Goal: Transaction & Acquisition: Purchase product/service

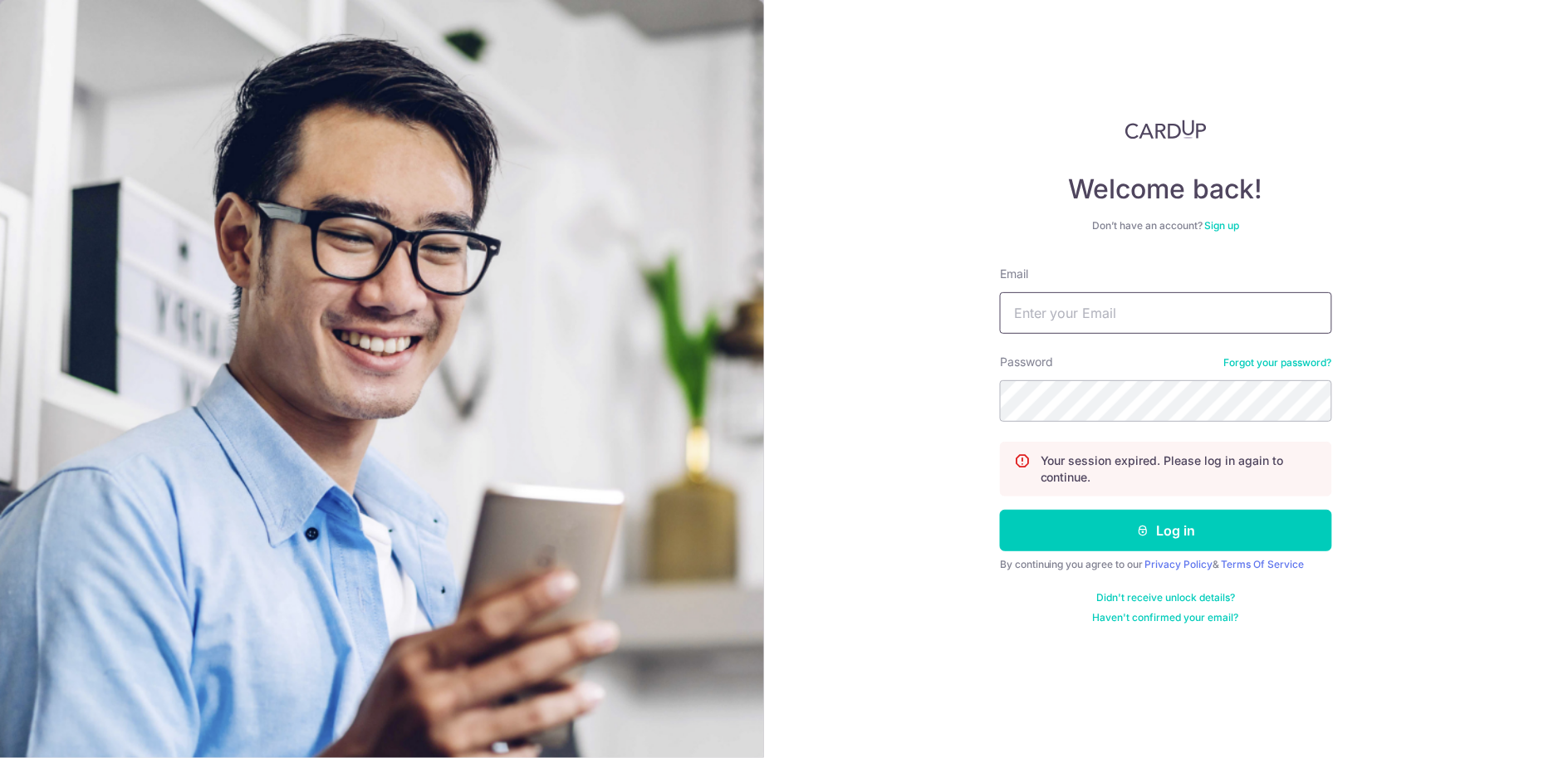
click at [1063, 306] on input "Email" at bounding box center [1166, 313] width 332 height 42
type input "[EMAIL_ADDRESS][DOMAIN_NAME]"
click at [1106, 566] on div "By continuing you agree to our Privacy Policy & Terms Of Service" at bounding box center [1166, 564] width 332 height 13
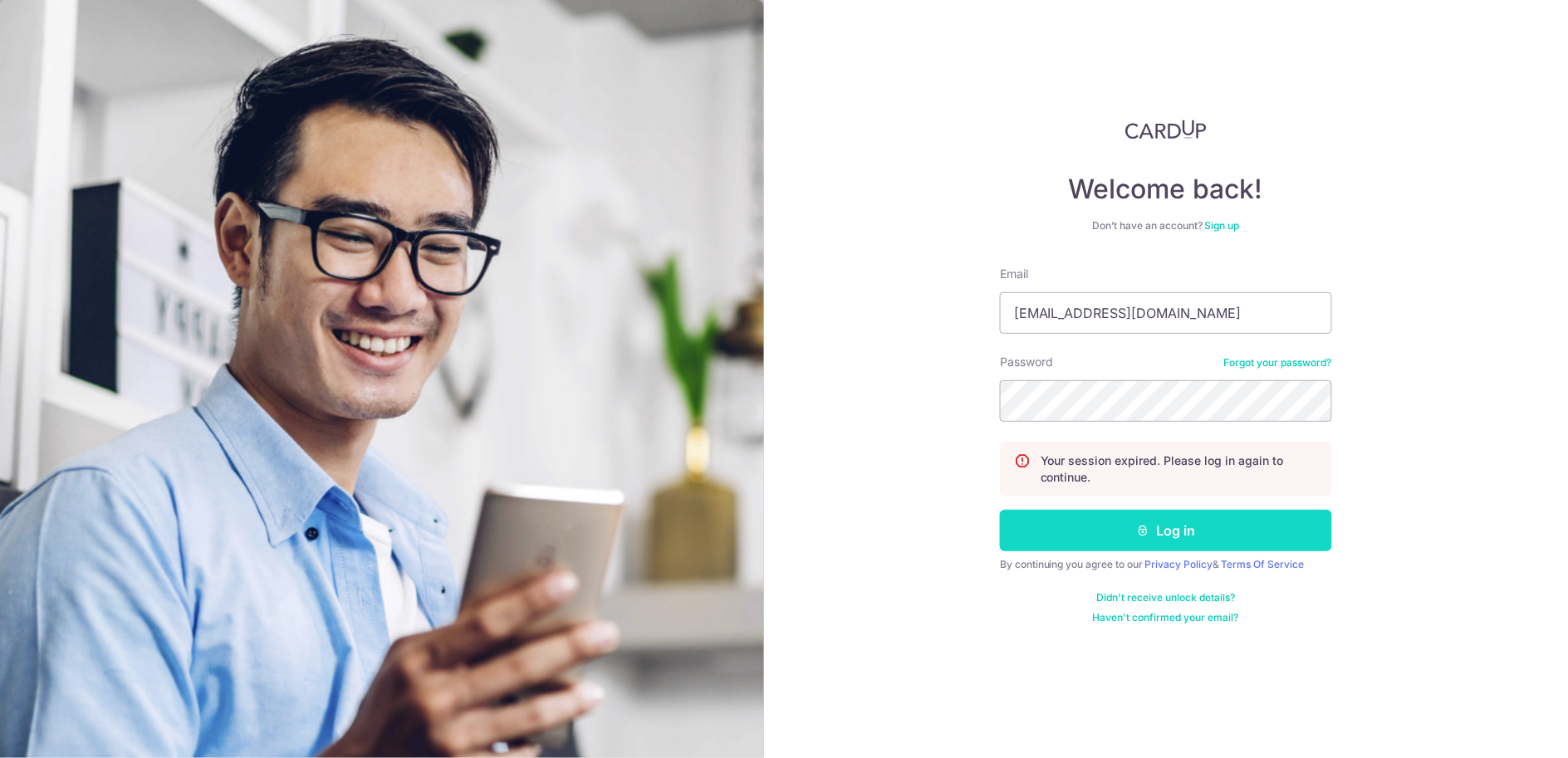
click at [1106, 534] on button "Log in" at bounding box center [1166, 531] width 332 height 42
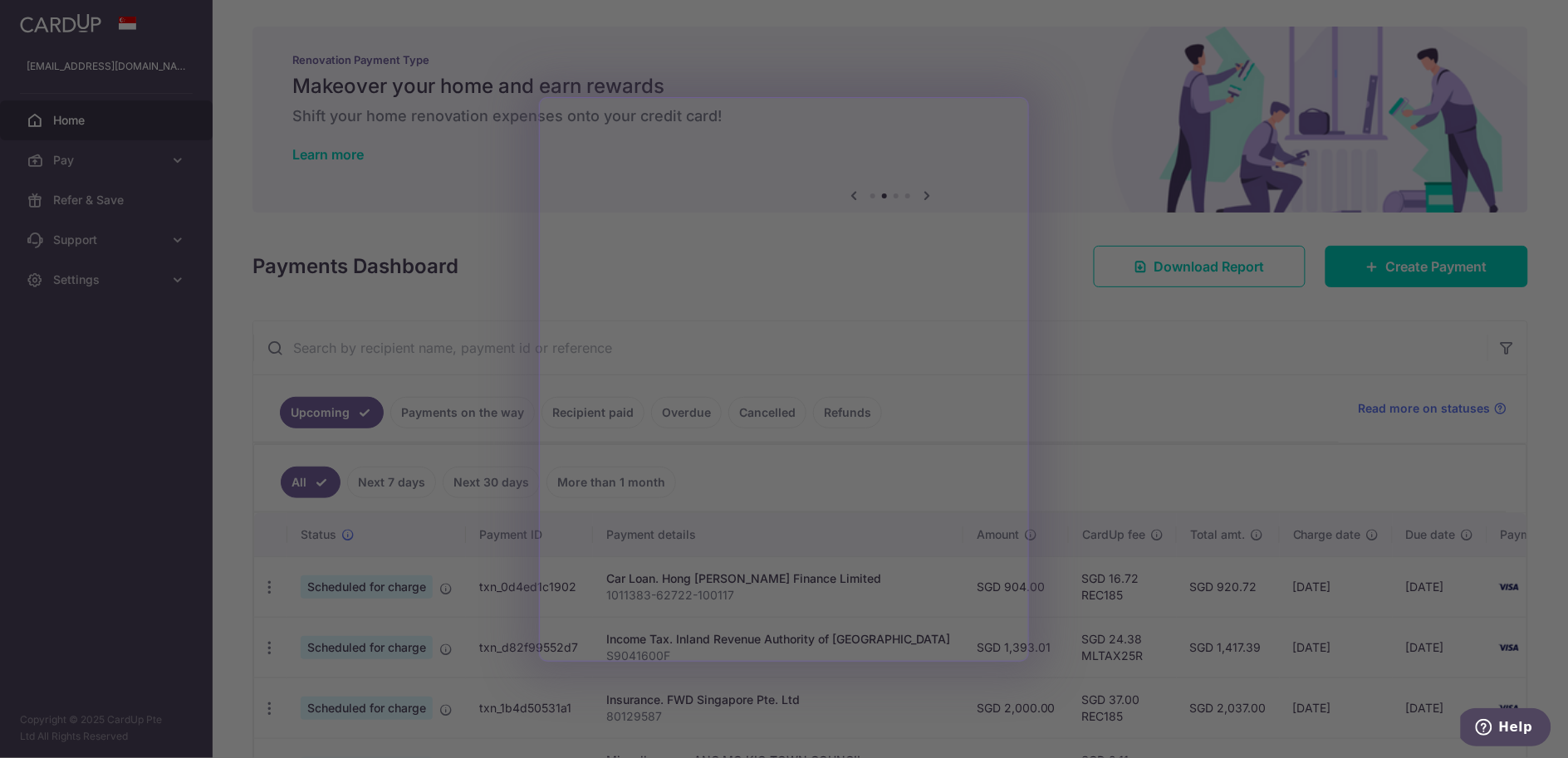
click at [1080, 117] on div at bounding box center [792, 382] width 1584 height 766
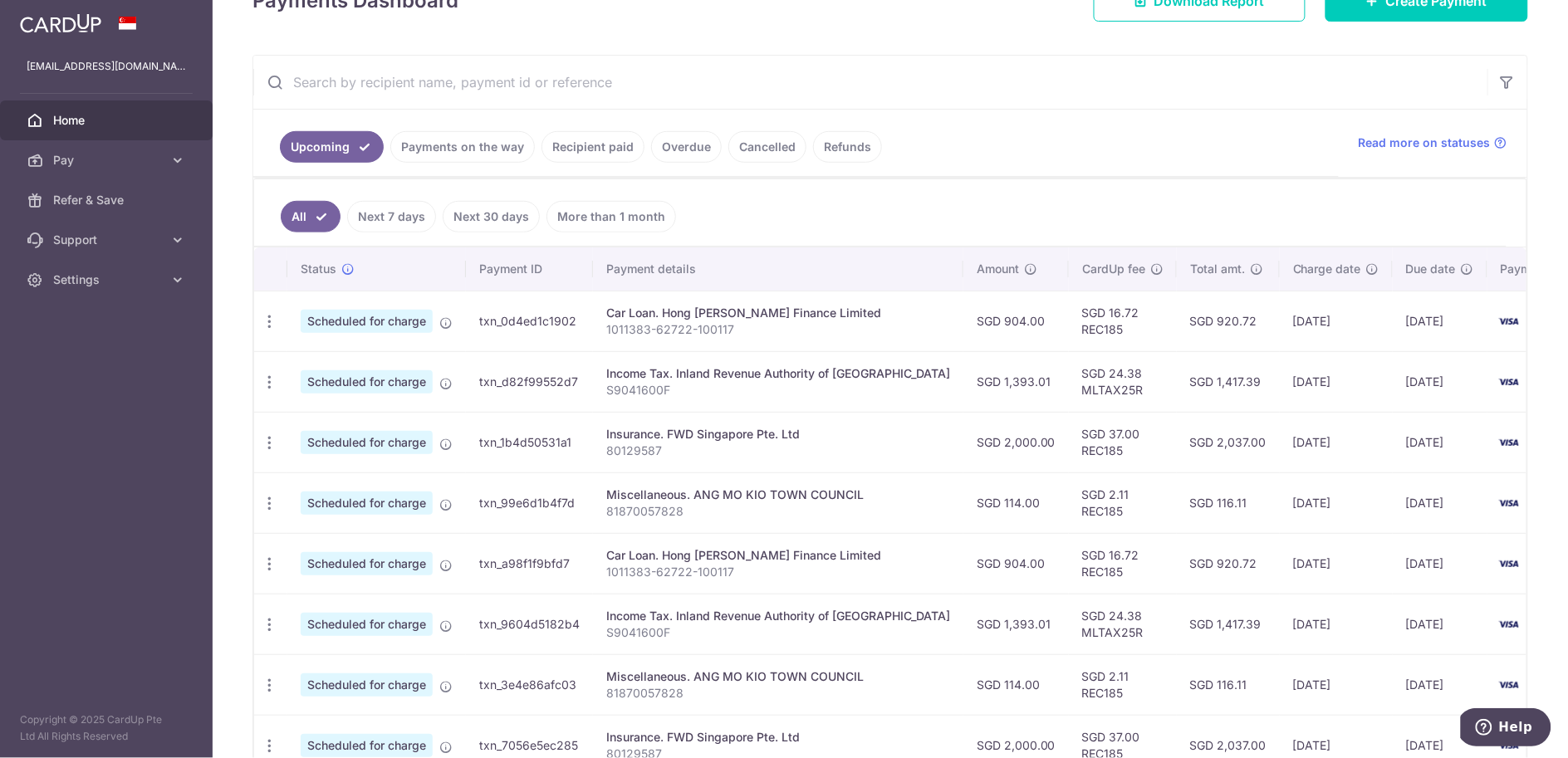
scroll to position [291, 0]
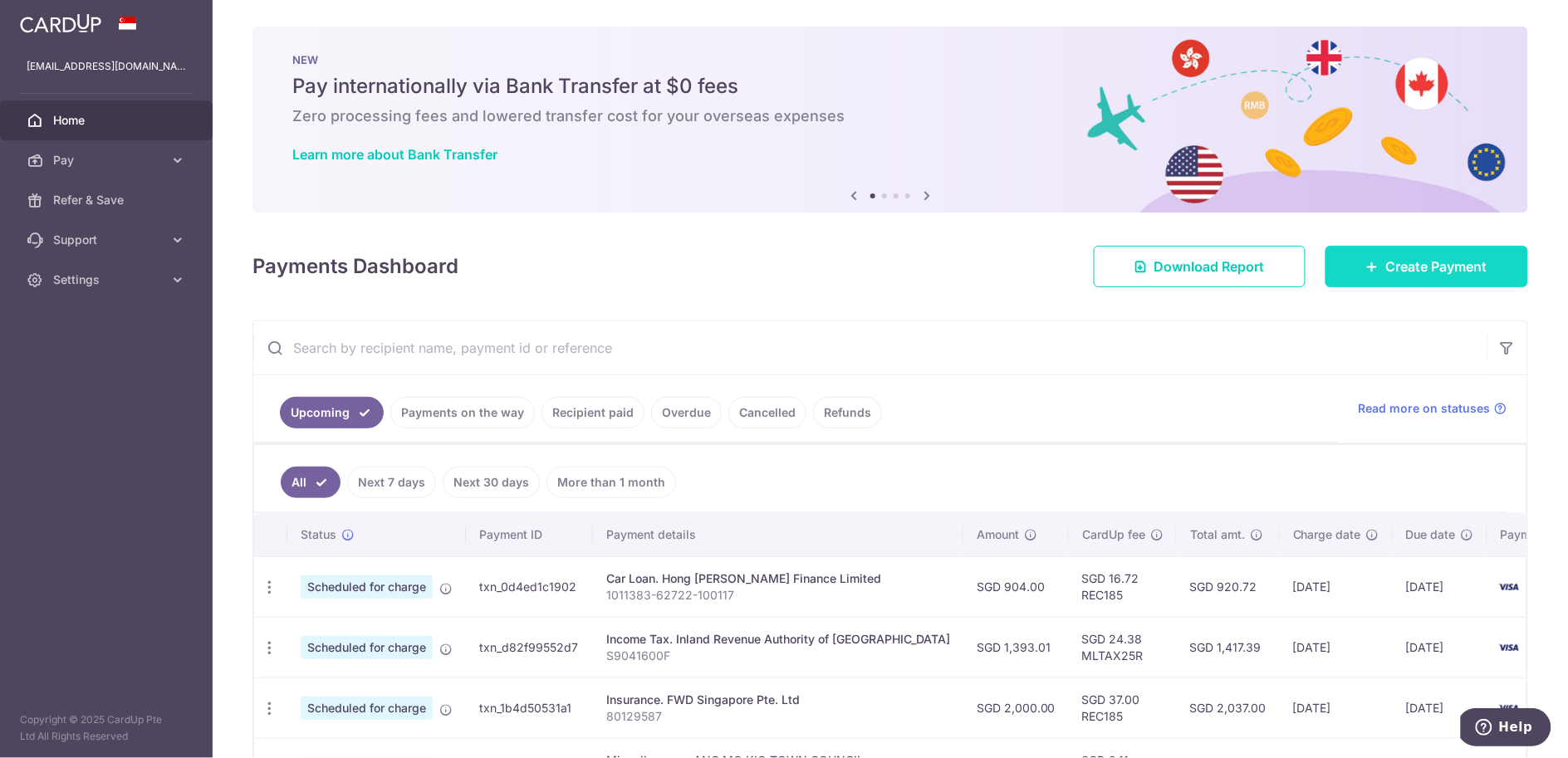
click at [1455, 263] on span "Create Payment" at bounding box center [1437, 266] width 102 height 20
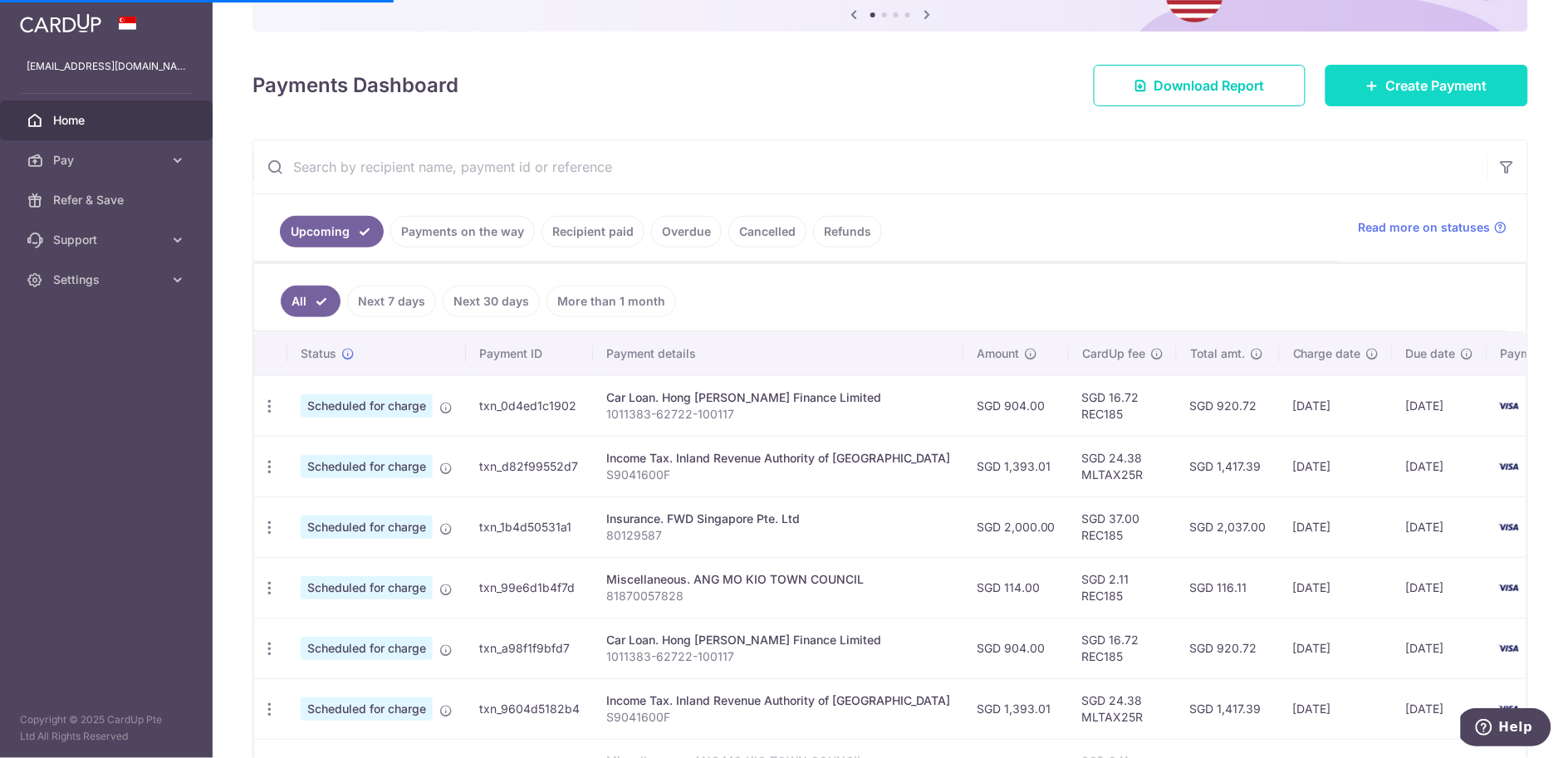
scroll to position [143, 0]
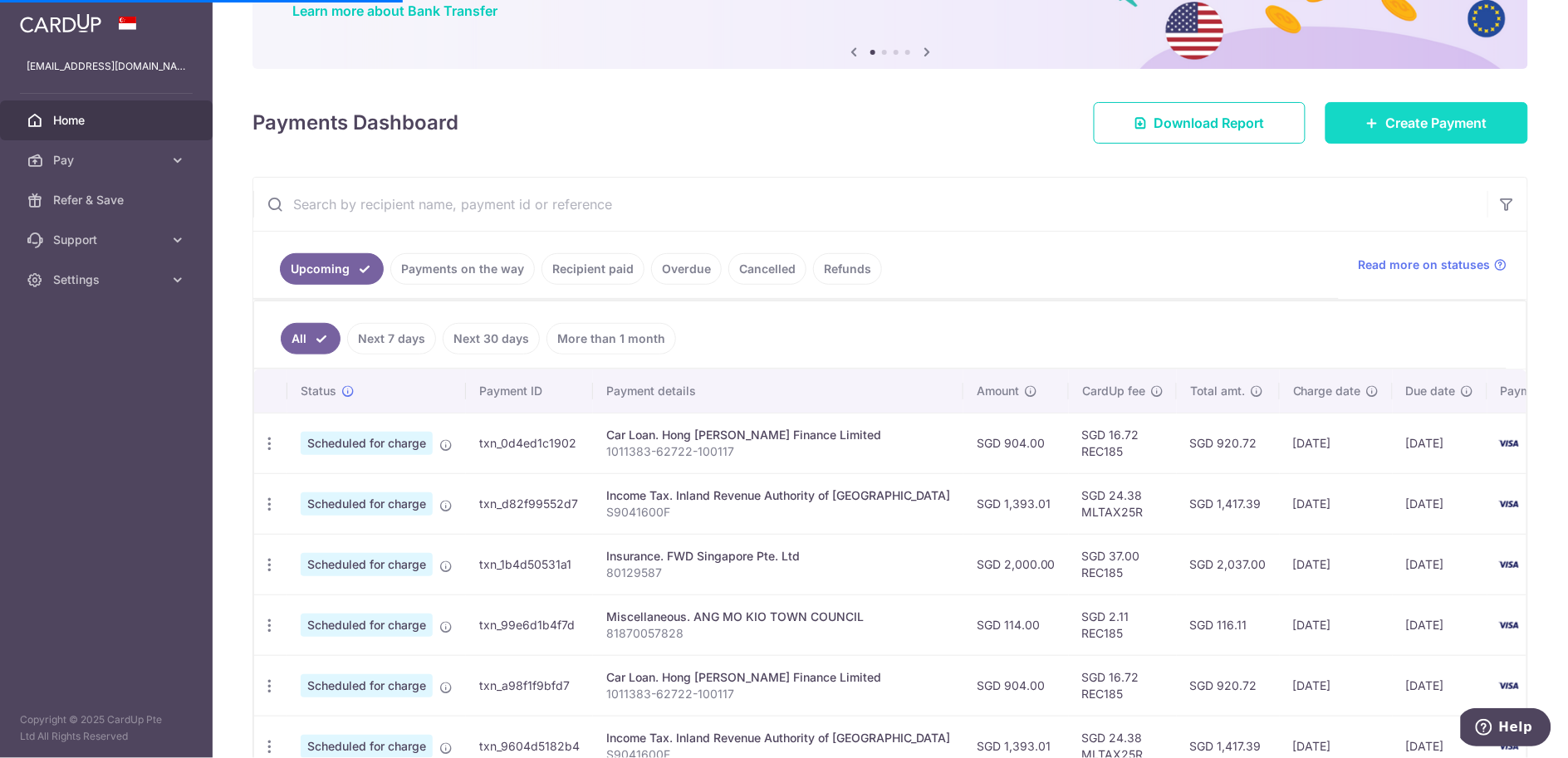
click at [1387, 117] on span "Create Payment" at bounding box center [1437, 123] width 102 height 20
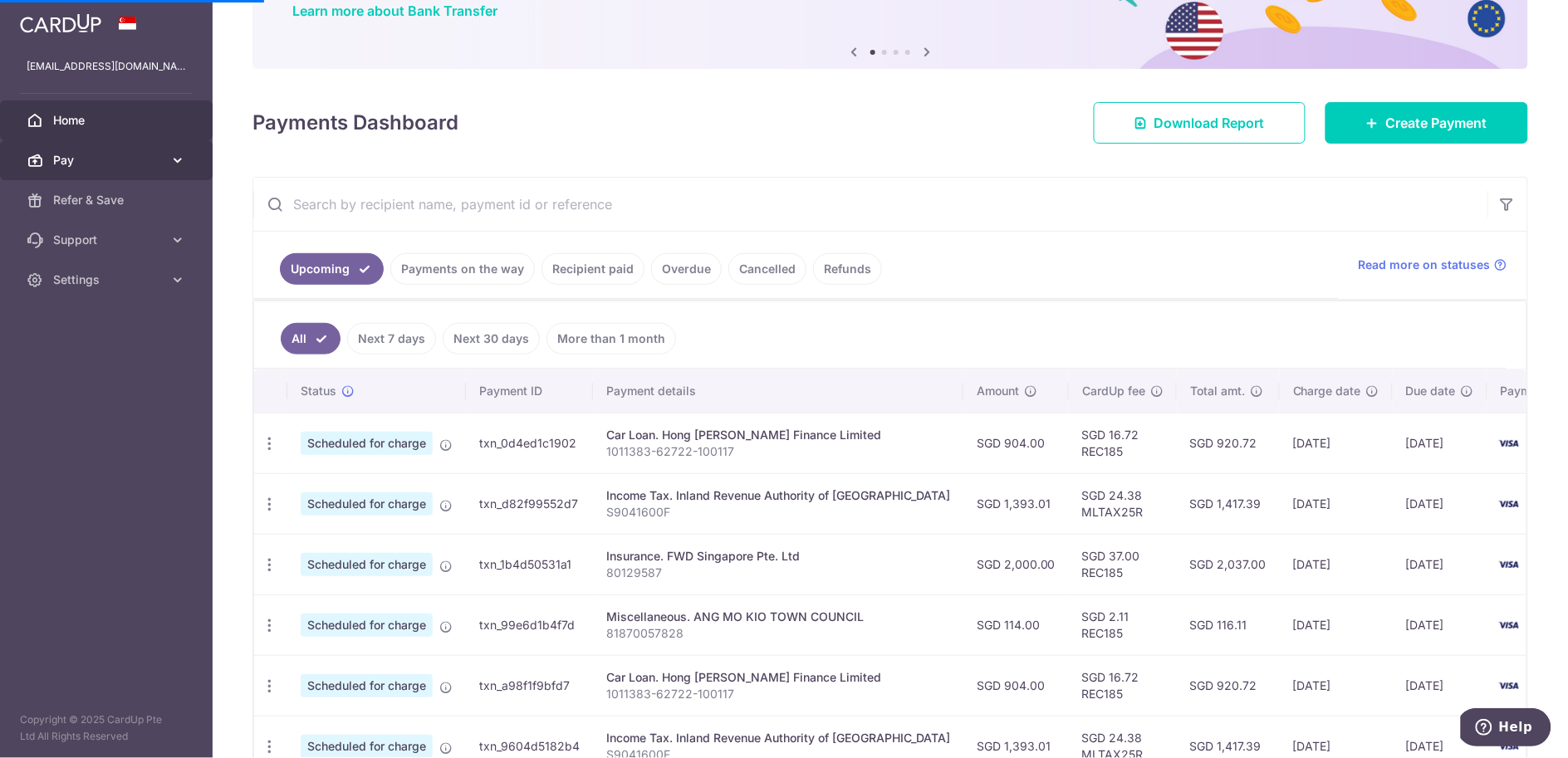
click at [183, 148] on link "Pay" at bounding box center [106, 160] width 213 height 40
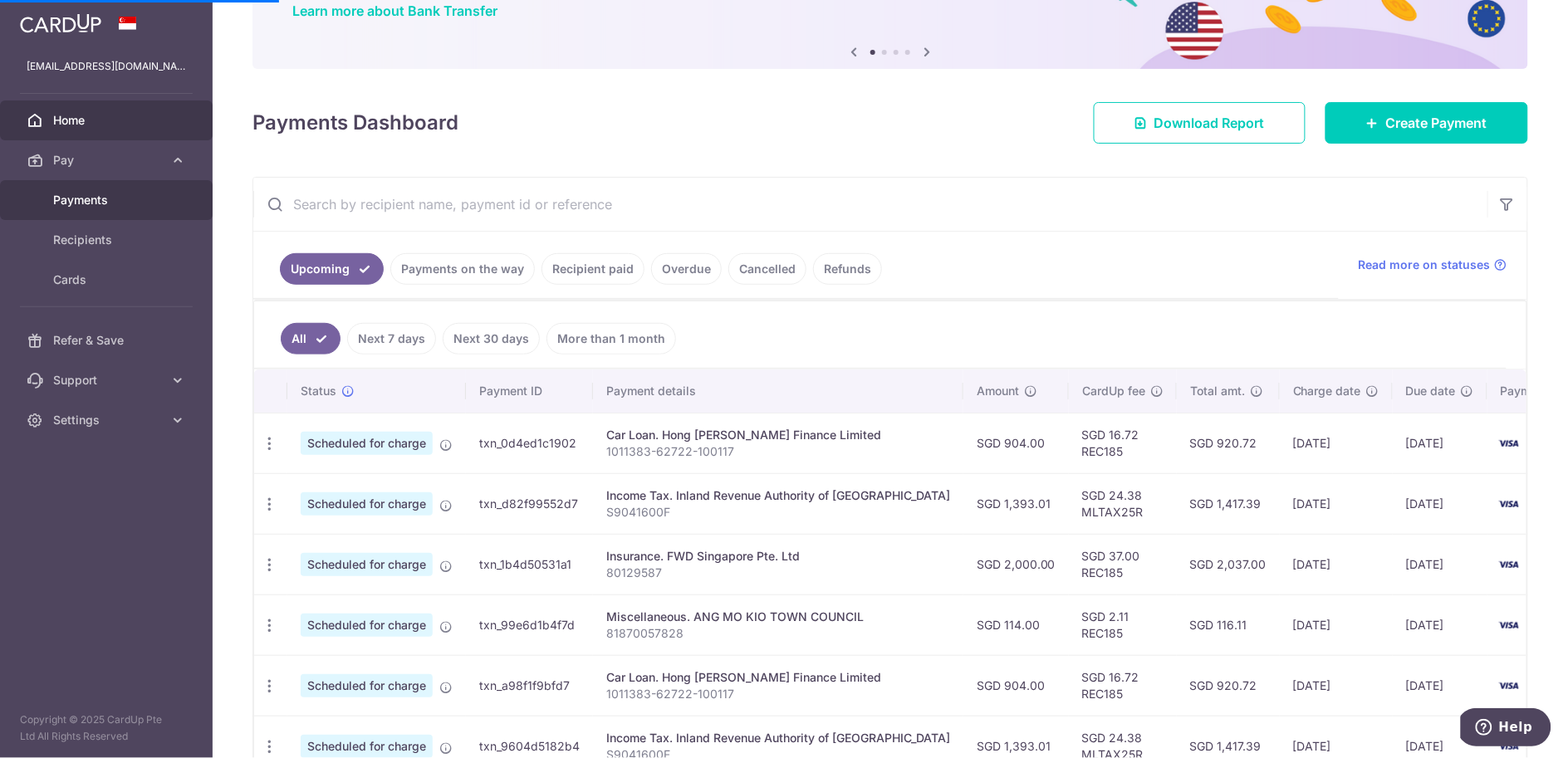
click at [92, 213] on link "Payments" at bounding box center [106, 200] width 213 height 40
